Goal: Information Seeking & Learning: Learn about a topic

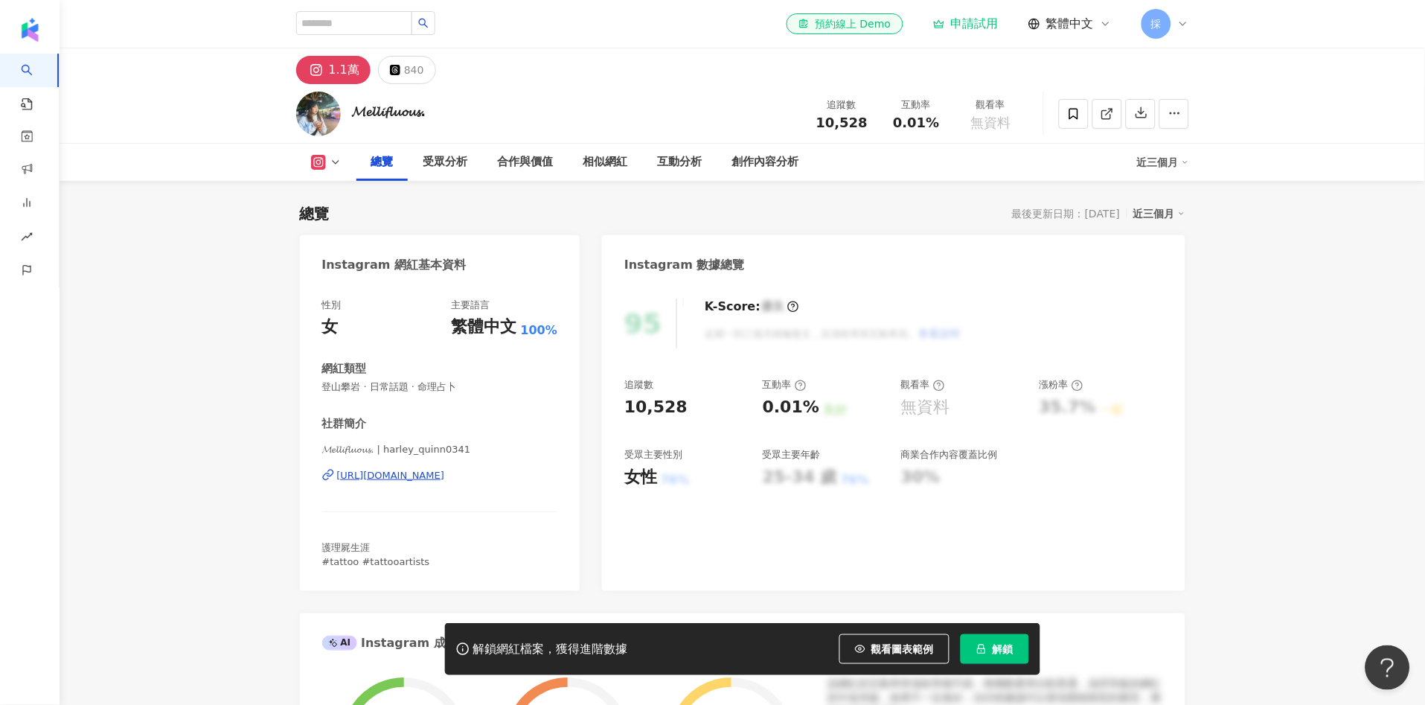
scroll to position [91, 0]
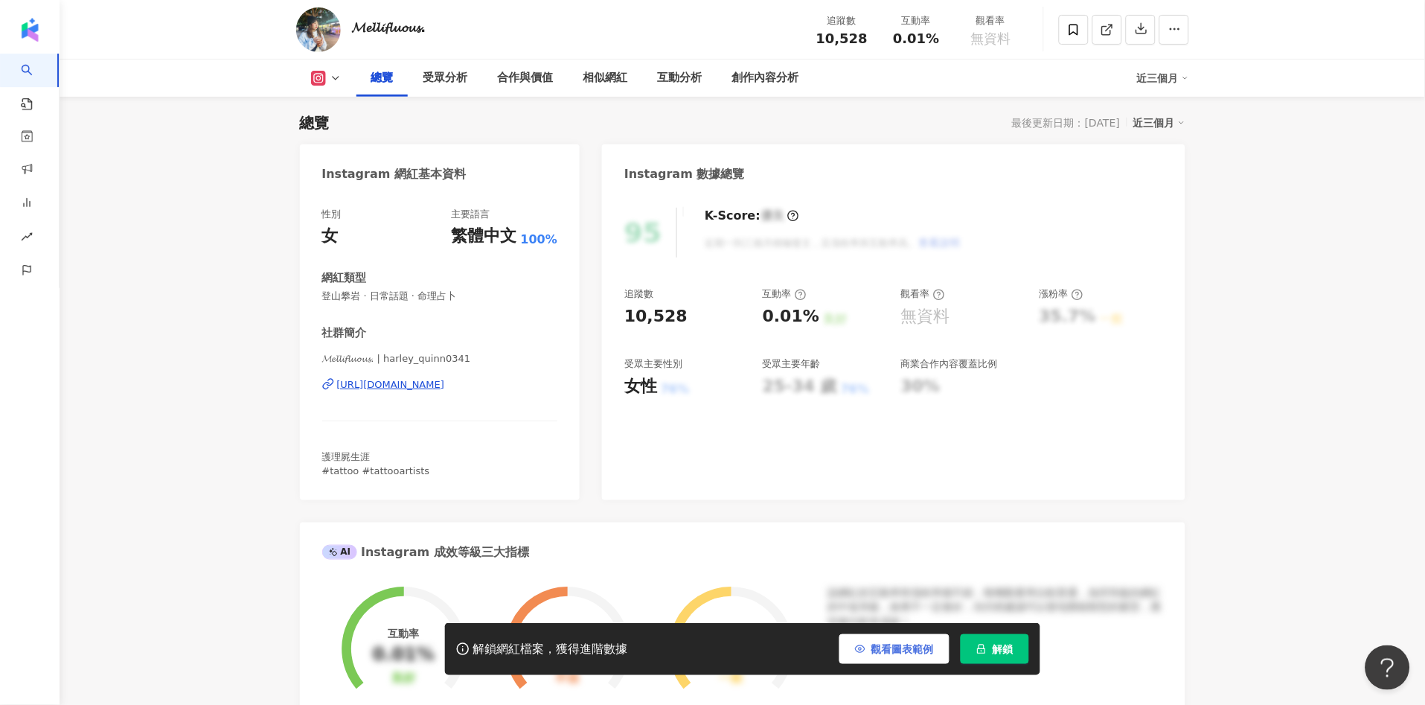
click at [886, 652] on span "觀看圖表範例" at bounding box center [903, 649] width 63 height 12
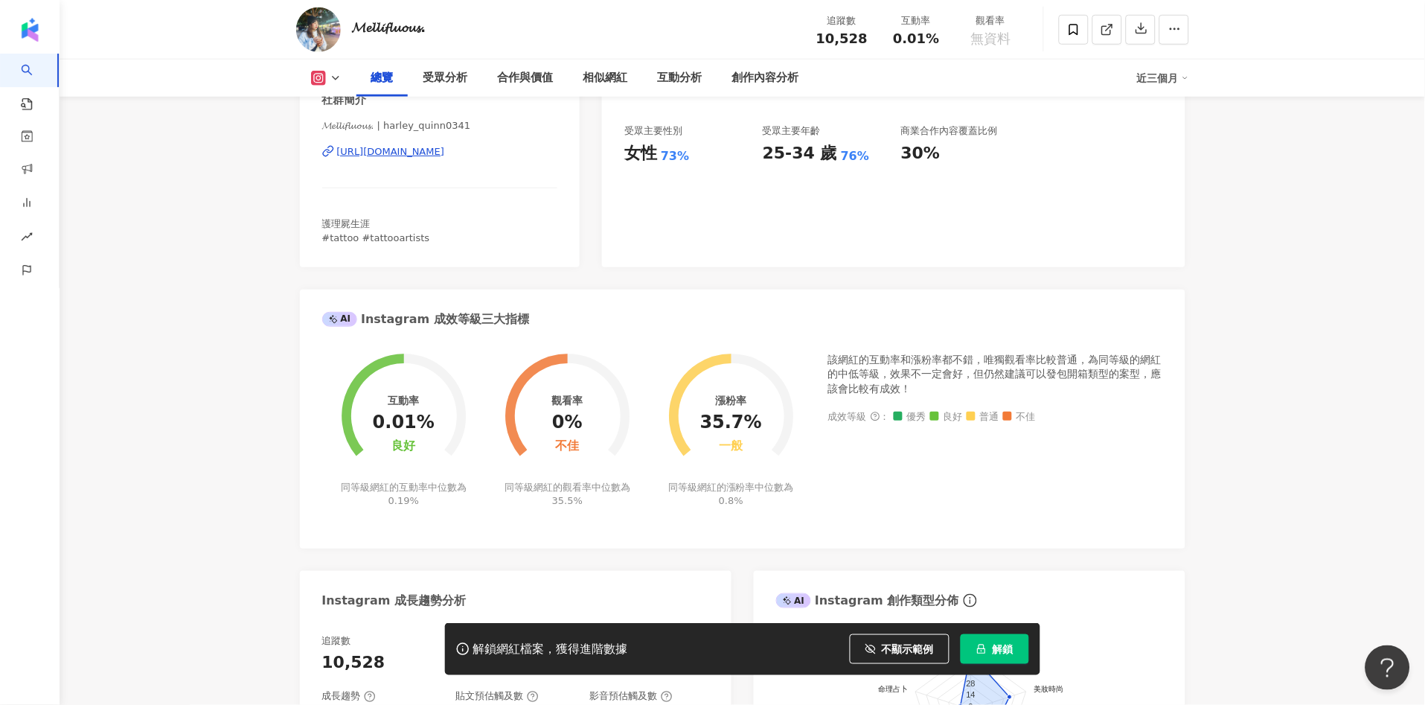
scroll to position [0, 0]
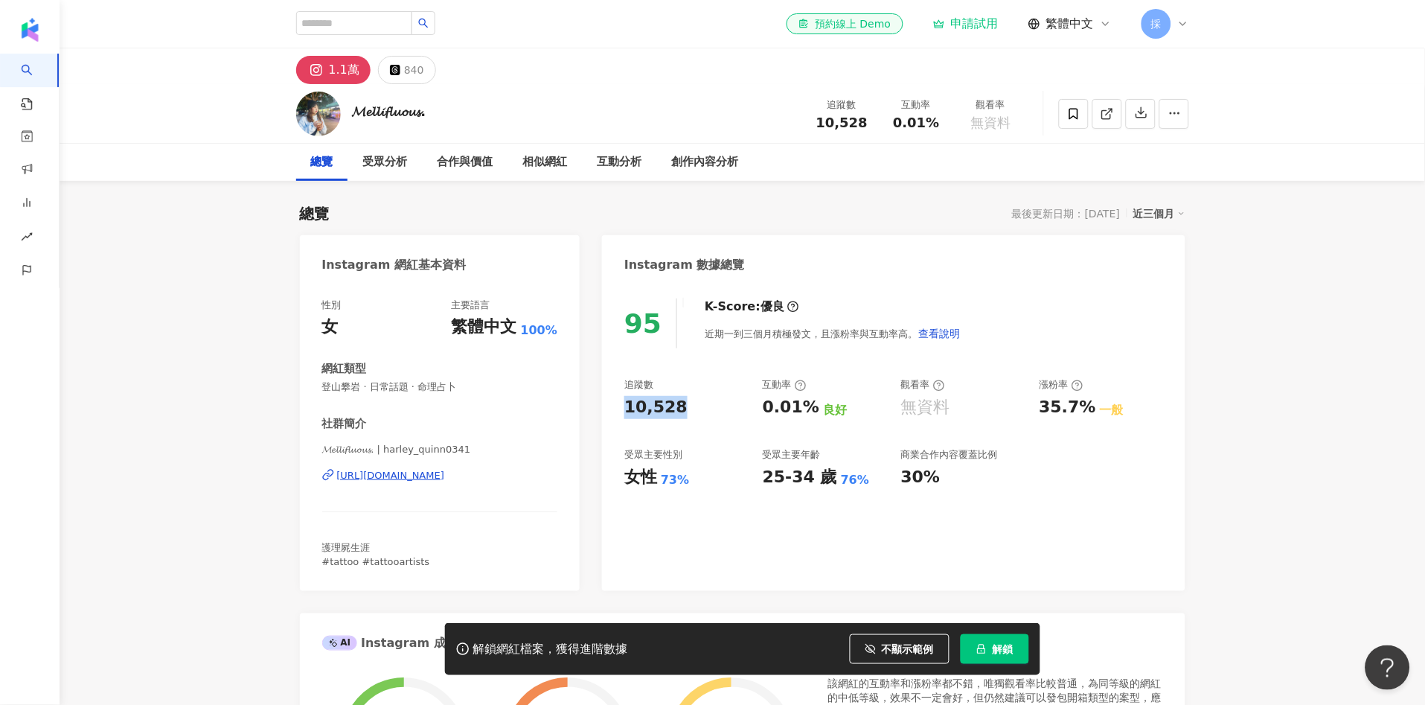
drag, startPoint x: 623, startPoint y: 409, endPoint x: 680, endPoint y: 412, distance: 56.6
click at [680, 412] on div "95 K-Score : 優良 近期一到三個月積極發文，且漲粉率與互動率高。 查看說明 追蹤數 10,528 互動率 0.01% 良好 觀看率 無資料 漲粉率…" at bounding box center [893, 437] width 583 height 307
copy div "10,528"
click at [609, 459] on div "95 K-Score : 優良 近期一到三個月積極發文，且漲粉率與互動率高。 查看說明 追蹤數 10,528 互動率 0.01% 良好 觀看率 無資料 漲粉率…" at bounding box center [893, 437] width 583 height 307
drag, startPoint x: 630, startPoint y: 474, endPoint x: 682, endPoint y: 459, distance: 53.5
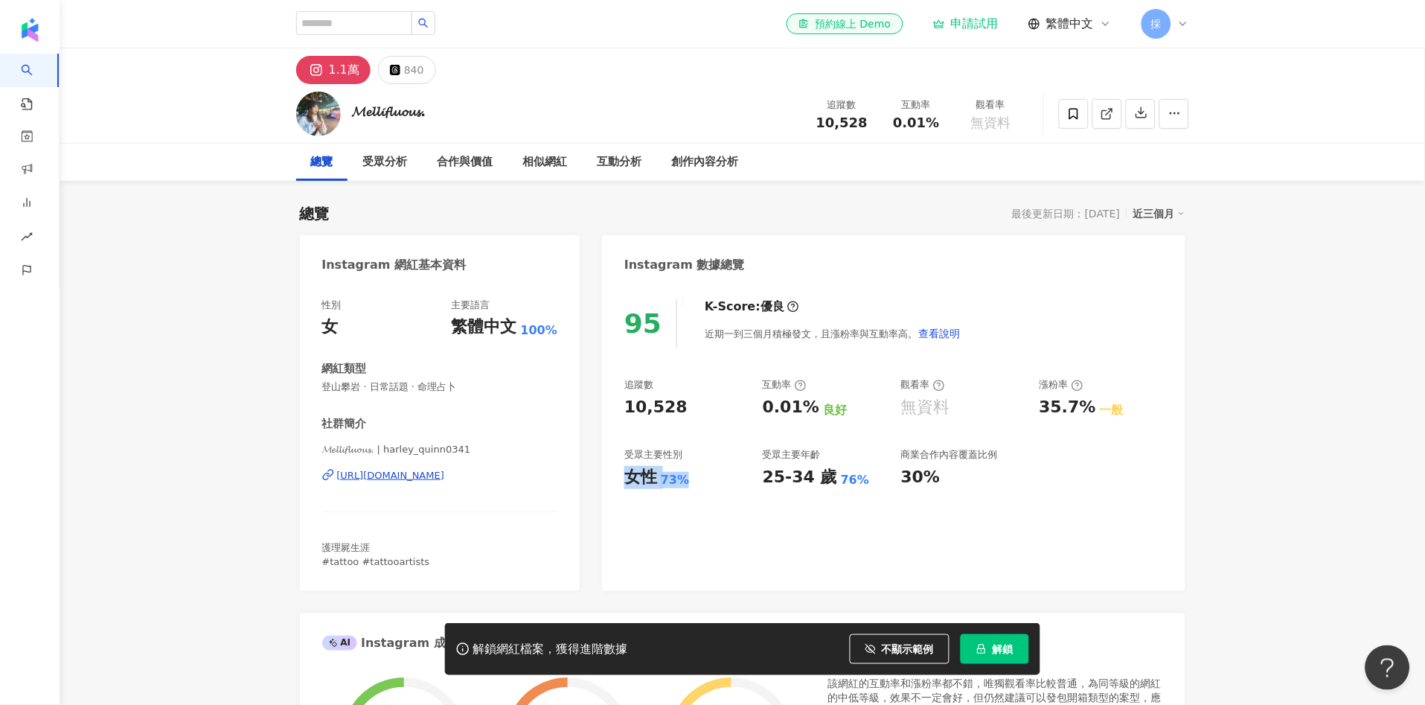
click at [684, 476] on div "女性 73%" at bounding box center [686, 477] width 124 height 23
copy div "女性 73%"
drag, startPoint x: 760, startPoint y: 406, endPoint x: 808, endPoint y: 403, distance: 47.8
click at [808, 403] on div "追蹤數 10,528 互動率 0.01% 良好 觀看率 無資料 漲粉率 35.7% 一般 受眾主要性別 女性 73% 受眾主要年齡 25-34 歲 76% 商…" at bounding box center [893, 433] width 538 height 110
copy div "0.01%"
